Goal: Ask a question

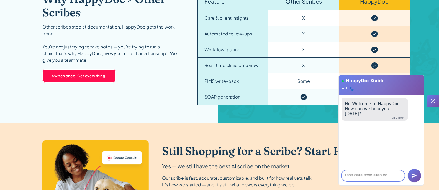
scroll to position [858, 0]
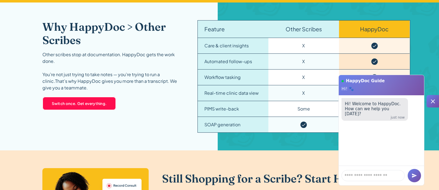
click at [433, 99] on icon at bounding box center [432, 101] width 7 height 7
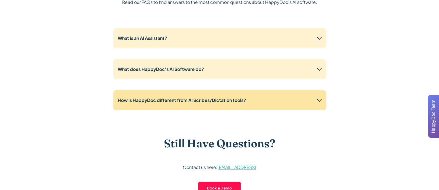
scroll to position [1356, 0]
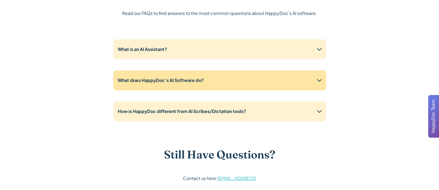
click at [321, 80] on icon at bounding box center [319, 80] width 9 height 9
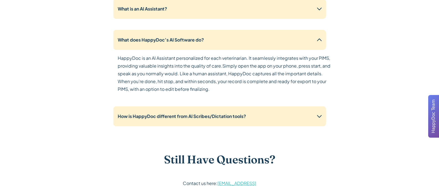
scroll to position [1467, 0]
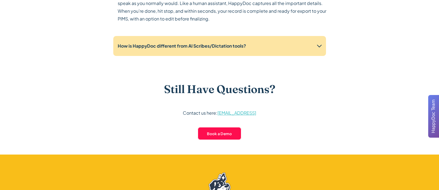
click at [309, 53] on div "How is HappyDoc different from AI Scribes/Dictation tools?" at bounding box center [219, 46] width 213 height 20
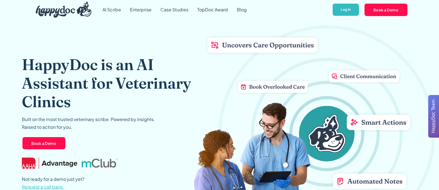
scroll to position [0, 0]
click at [105, 11] on link "AI Scribe" at bounding box center [111, 10] width 27 height 20
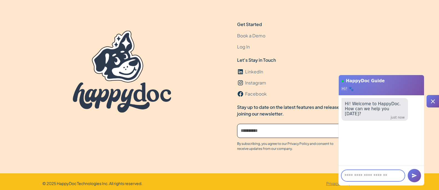
scroll to position [1687, 0]
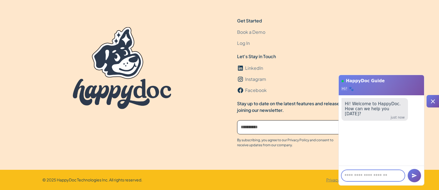
click at [363, 179] on textarea at bounding box center [372, 175] width 63 height 11
type textarea "**********"
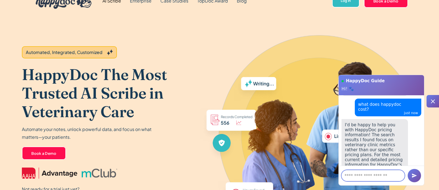
scroll to position [0, 0]
